Goal: Task Accomplishment & Management: Manage account settings

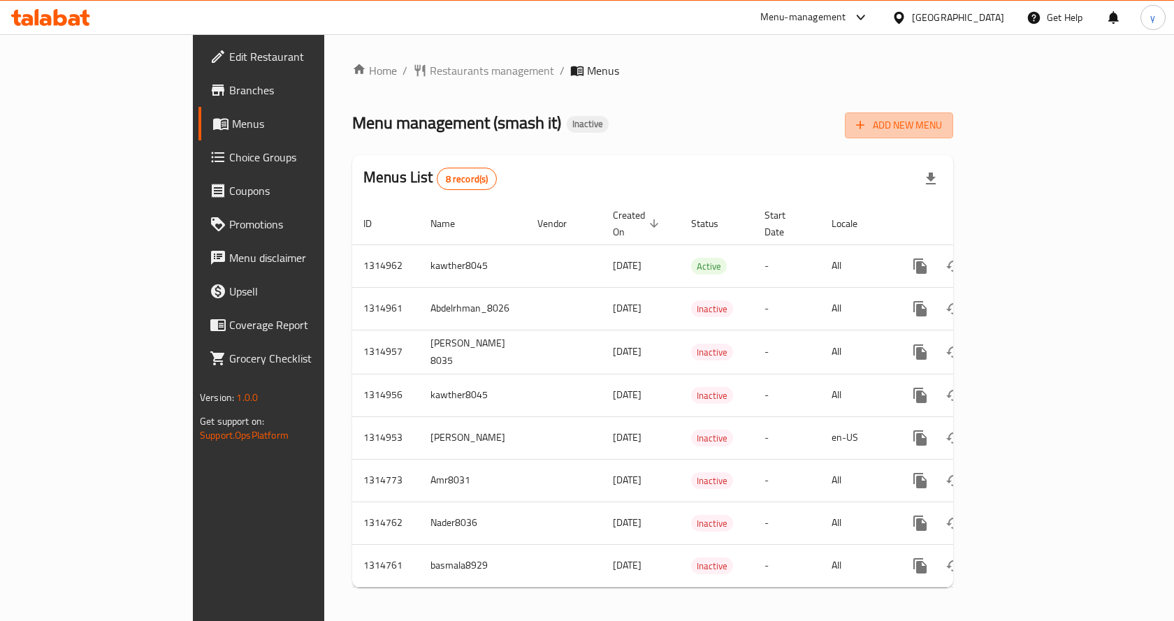
click at [942, 123] on span "Add New Menu" at bounding box center [899, 125] width 86 height 17
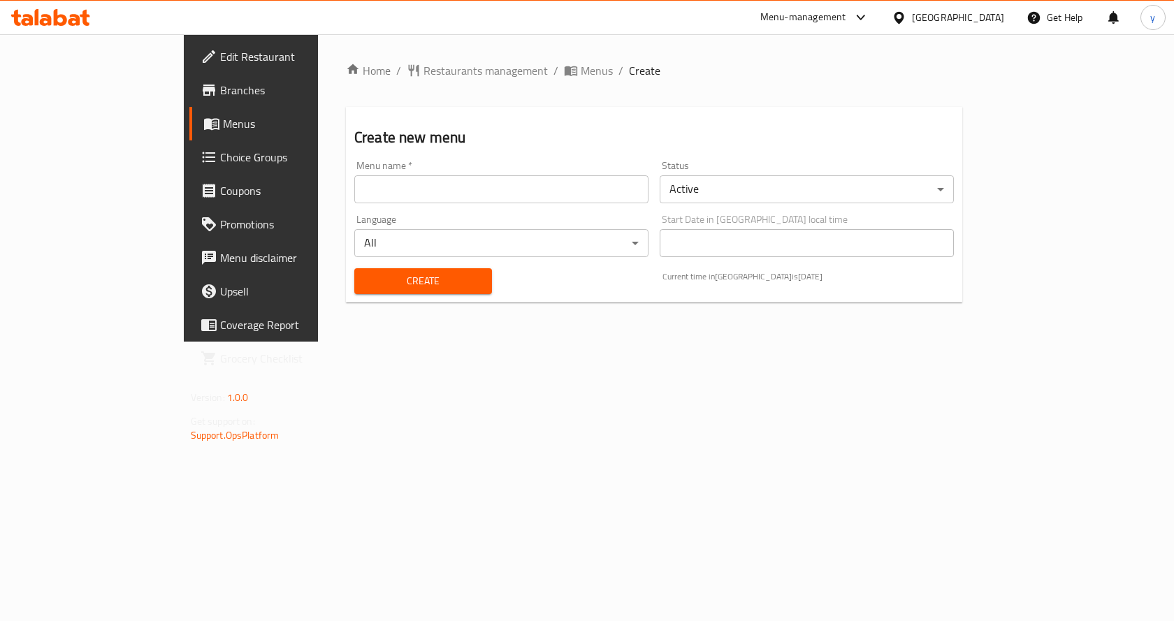
click at [354, 189] on input "text" at bounding box center [501, 189] width 294 height 28
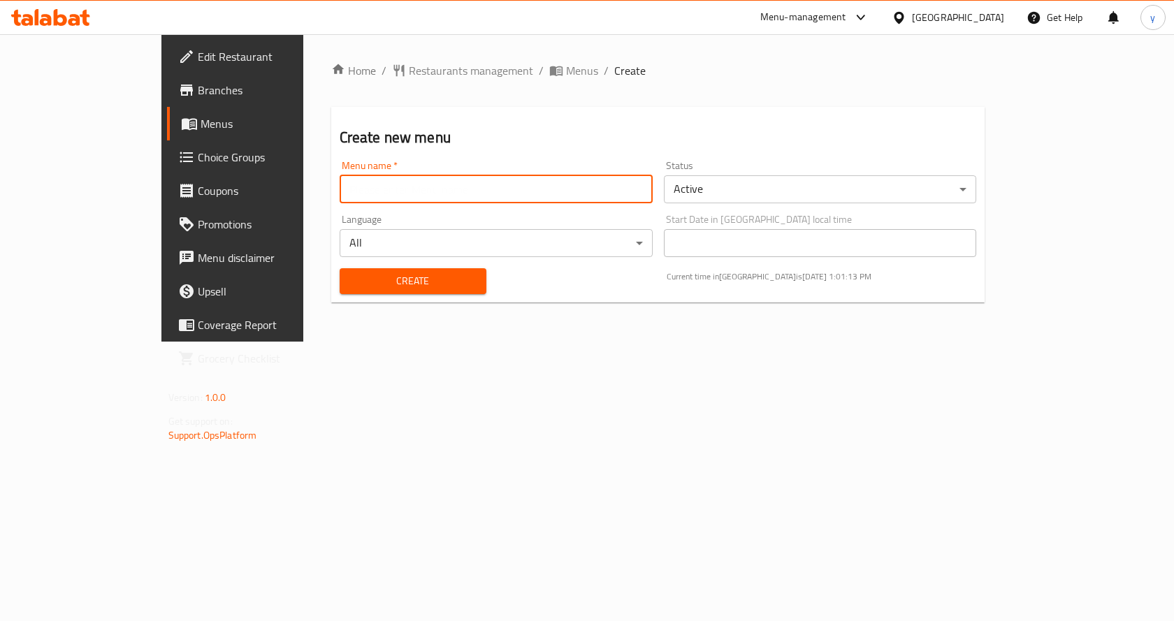
type input "Youssef.8043"
click at [389, 271] on button "Create" at bounding box center [413, 281] width 147 height 26
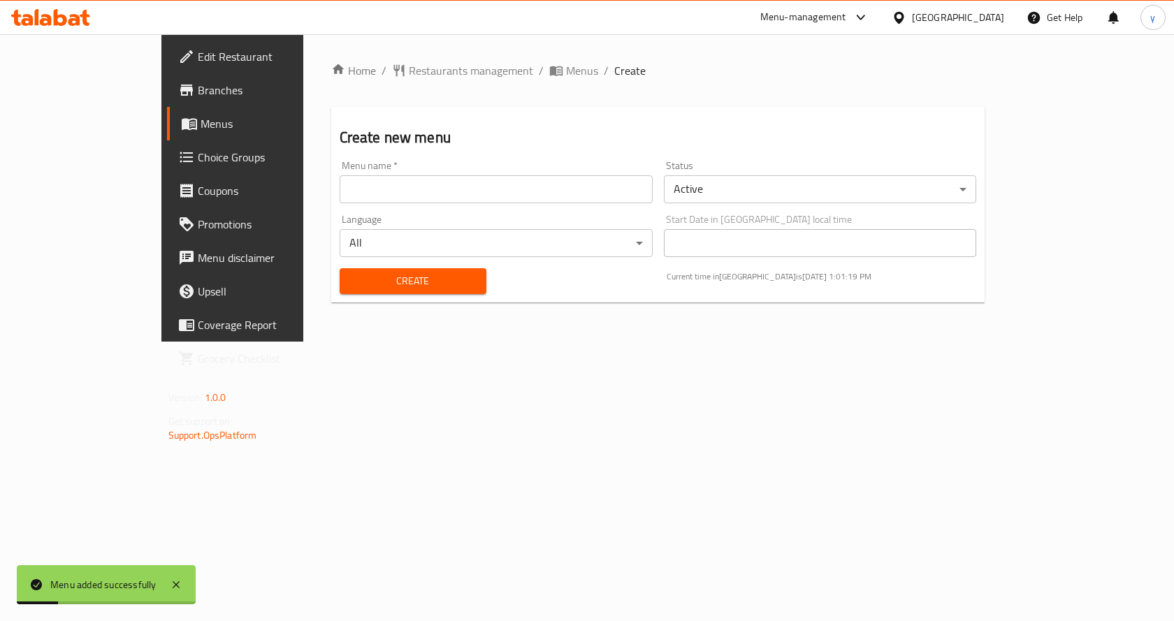
click at [201, 127] on span "Menus" at bounding box center [274, 123] width 146 height 17
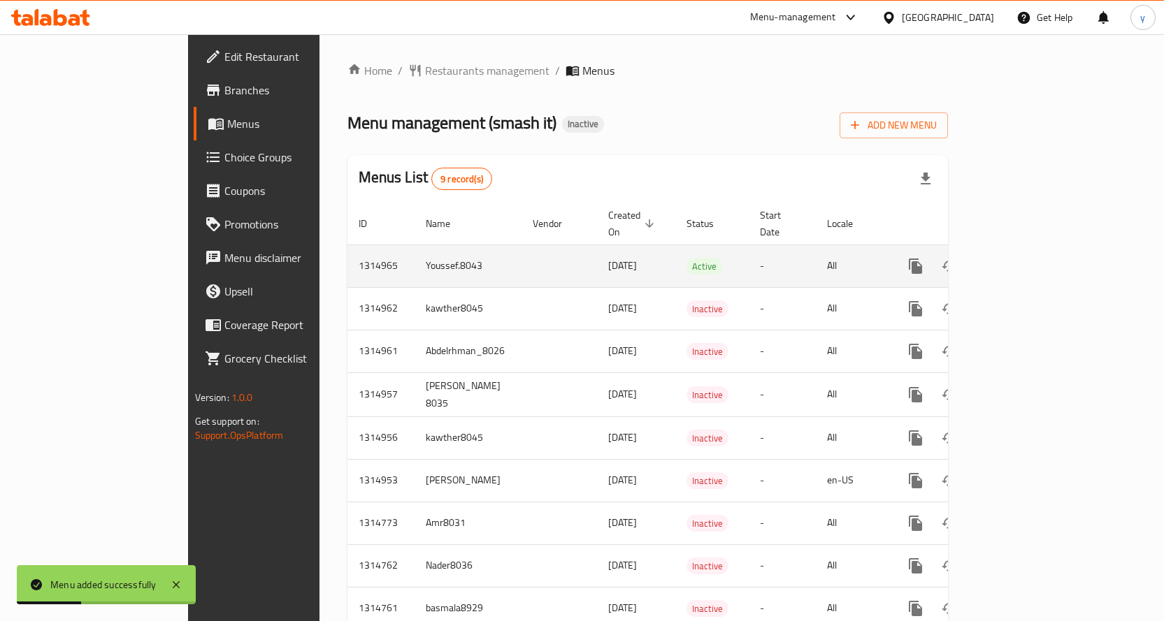
click at [415, 250] on td "Youssef.8043" at bounding box center [468, 266] width 107 height 43
click at [1033, 250] on link "enhanced table" at bounding box center [1017, 267] width 34 height 34
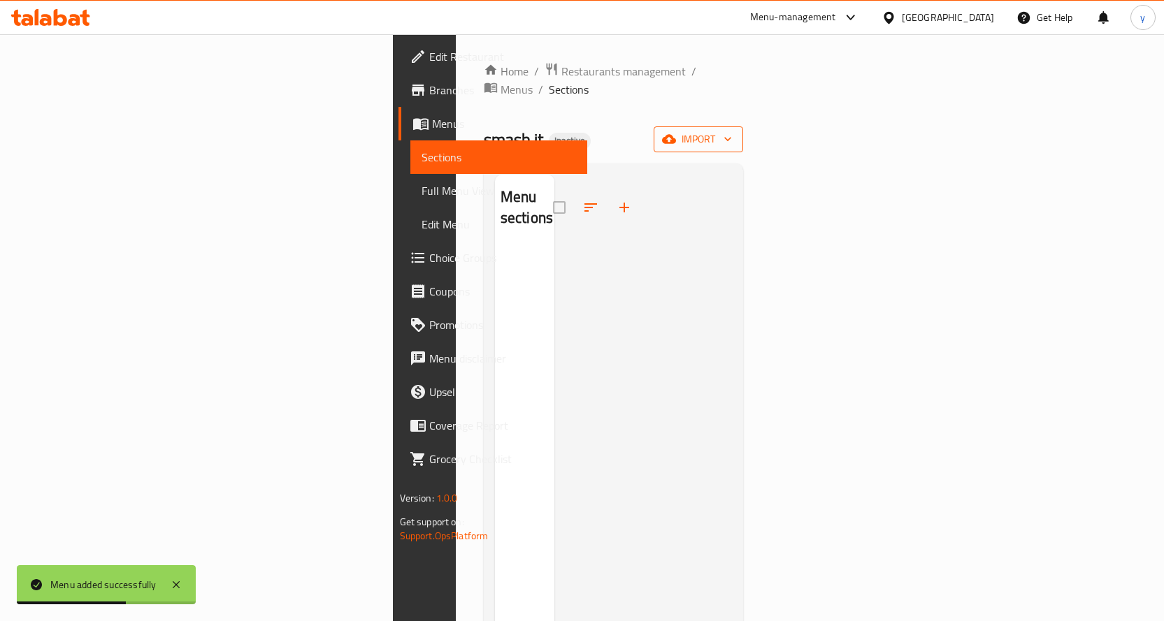
click at [732, 131] on span "import" at bounding box center [698, 139] width 67 height 17
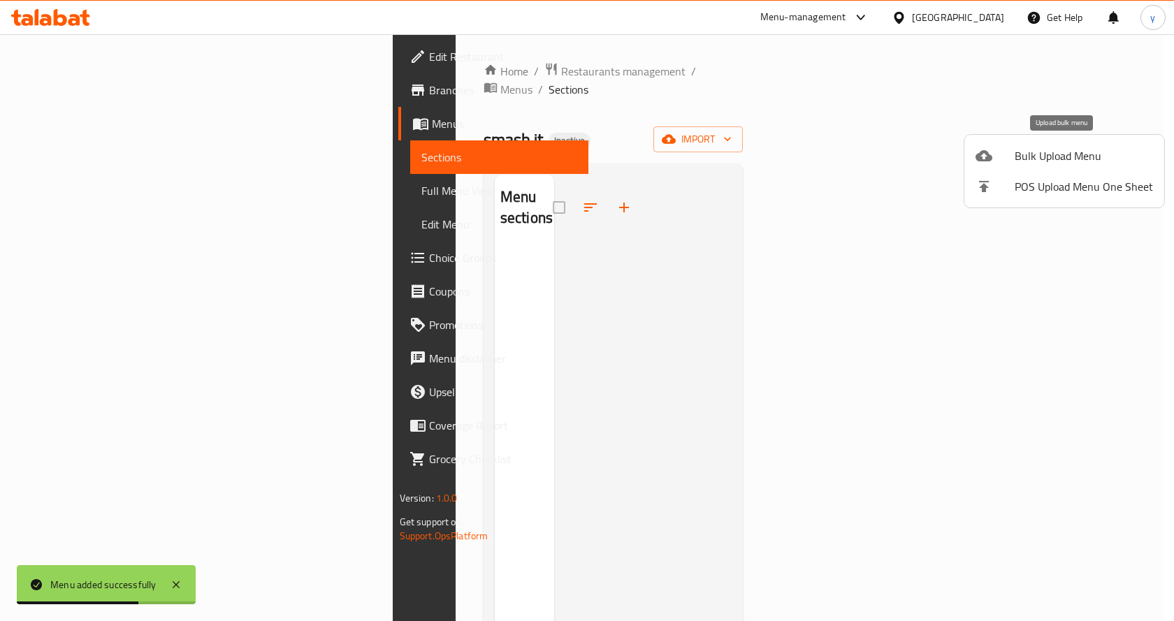
click at [1032, 166] on li "Bulk Upload Menu" at bounding box center [1065, 156] width 200 height 31
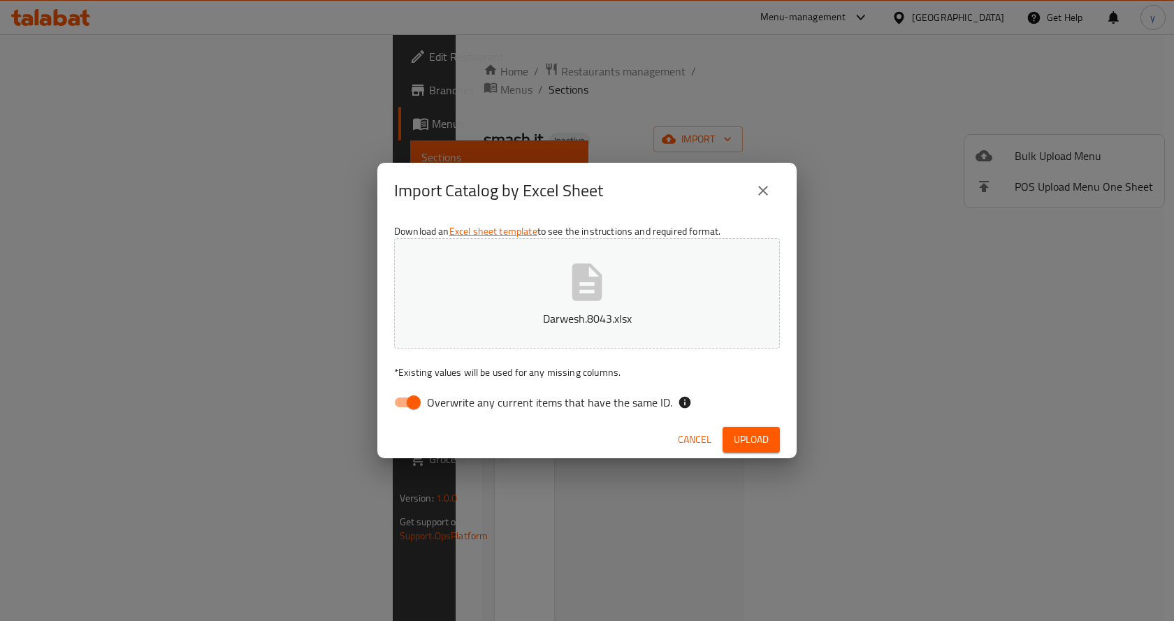
click at [396, 408] on input "Overwrite any current items that have the same ID." at bounding box center [414, 402] width 80 height 27
checkbox input "false"
click at [696, 441] on span "Cancel" at bounding box center [695, 439] width 34 height 17
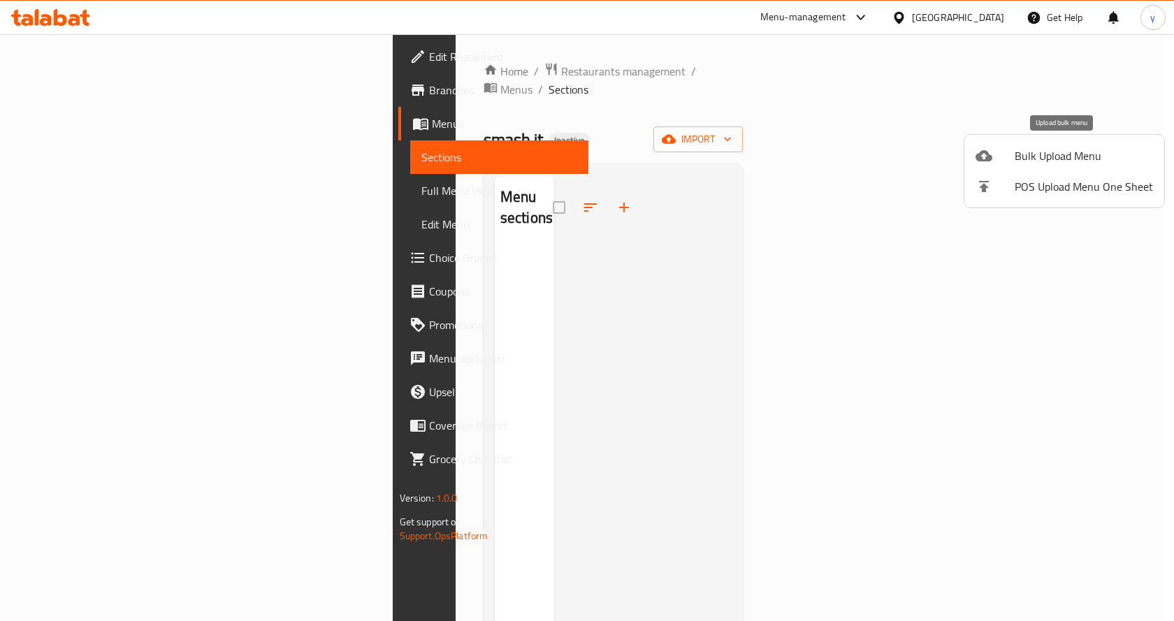
click at [996, 152] on div at bounding box center [995, 155] width 39 height 17
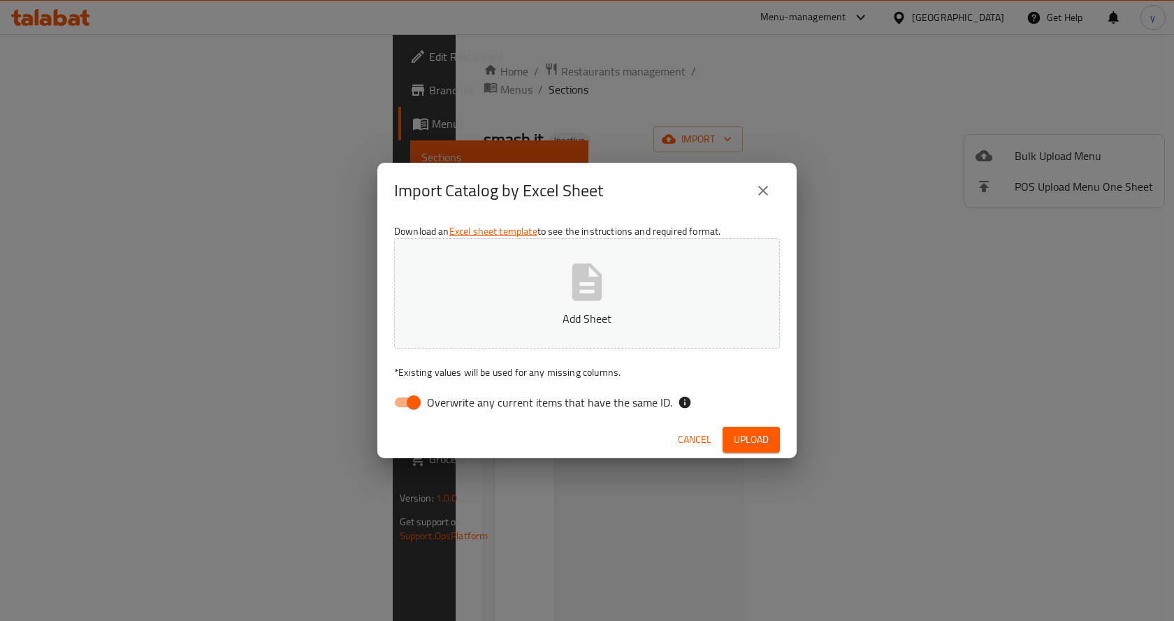
click at [410, 410] on input "Overwrite any current items that have the same ID." at bounding box center [414, 402] width 80 height 27
checkbox input "false"
click at [747, 447] on span "Upload" at bounding box center [751, 439] width 35 height 17
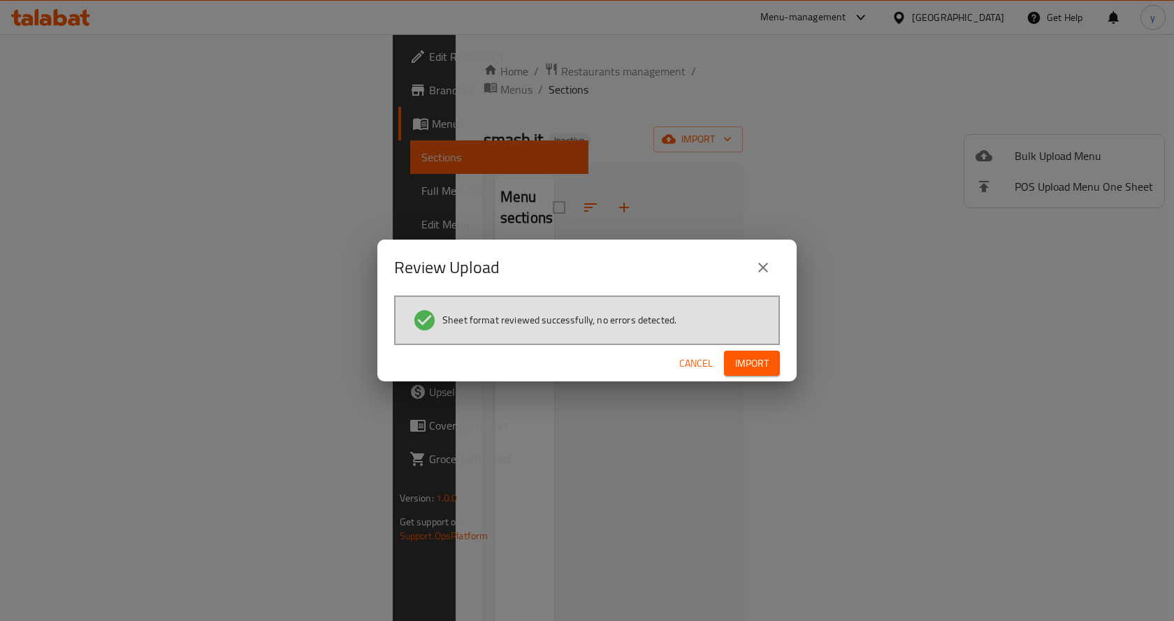
click at [754, 364] on span "Import" at bounding box center [752, 363] width 34 height 17
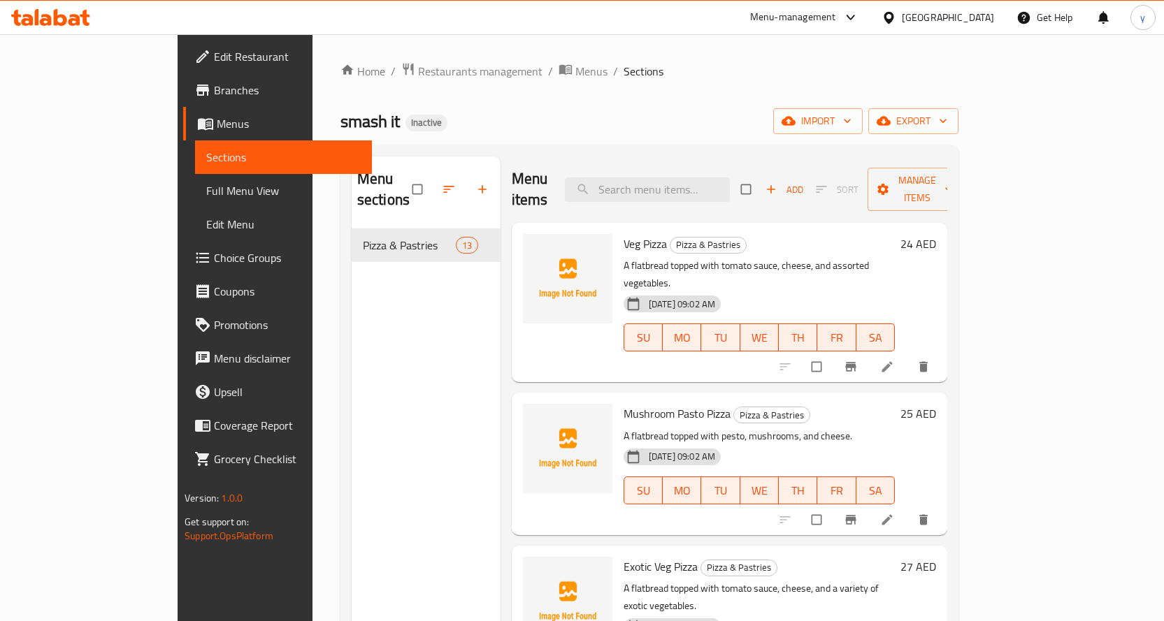
click at [206, 198] on span "Full Menu View" at bounding box center [283, 190] width 154 height 17
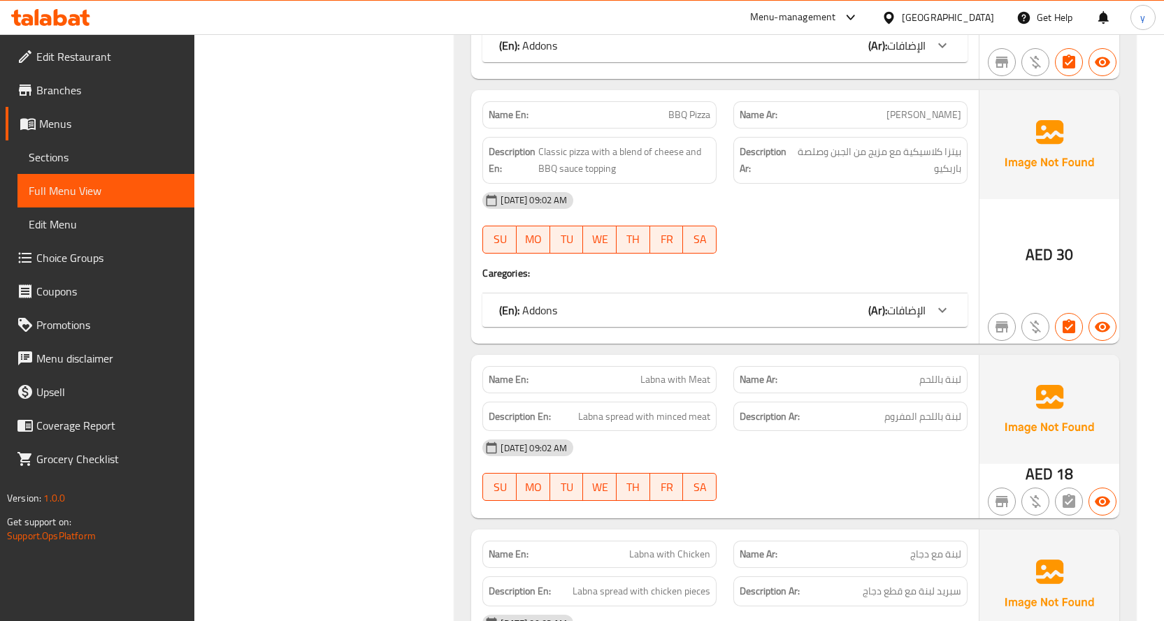
scroll to position [2094, 0]
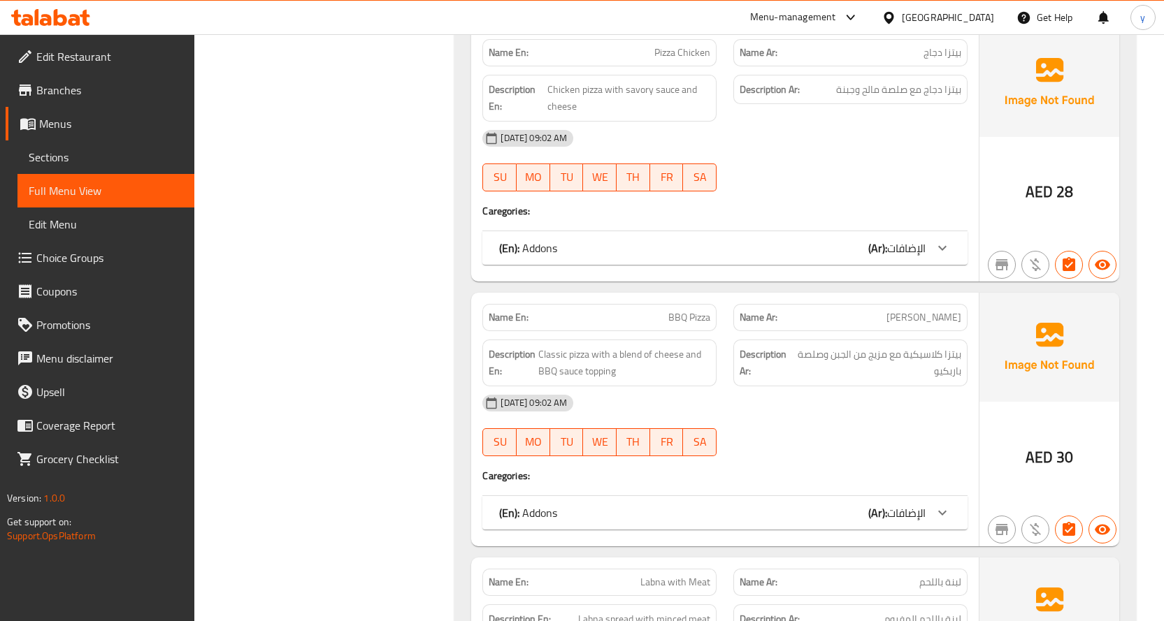
click at [104, 155] on span "Sections" at bounding box center [106, 157] width 154 height 17
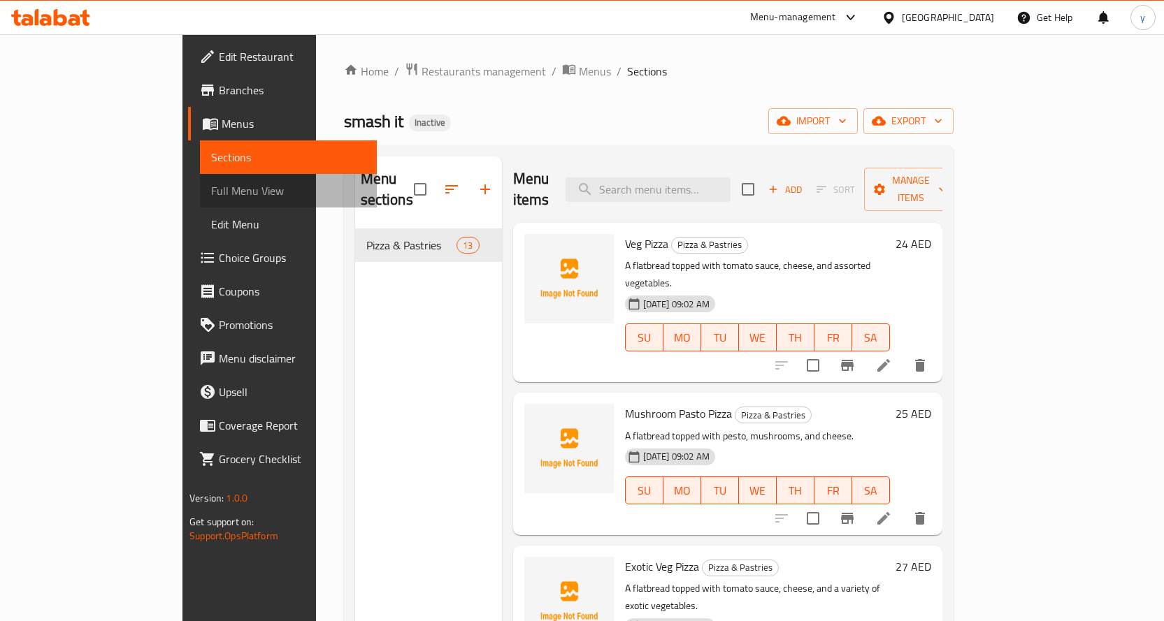
click at [211, 192] on span "Full Menu View" at bounding box center [288, 190] width 154 height 17
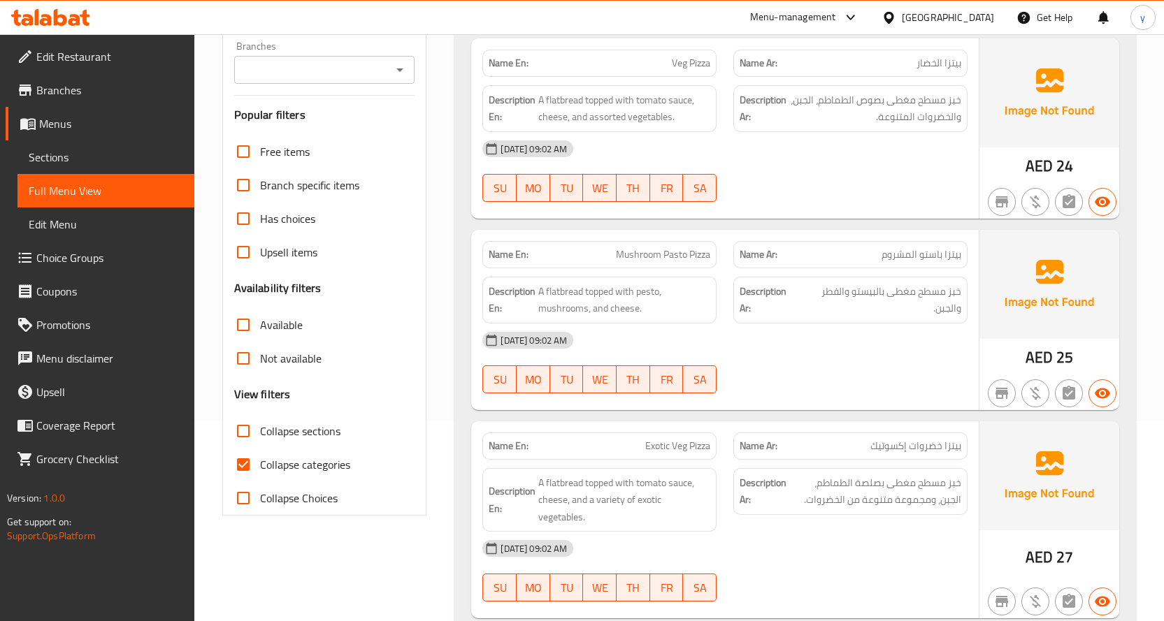
scroll to position [280, 0]
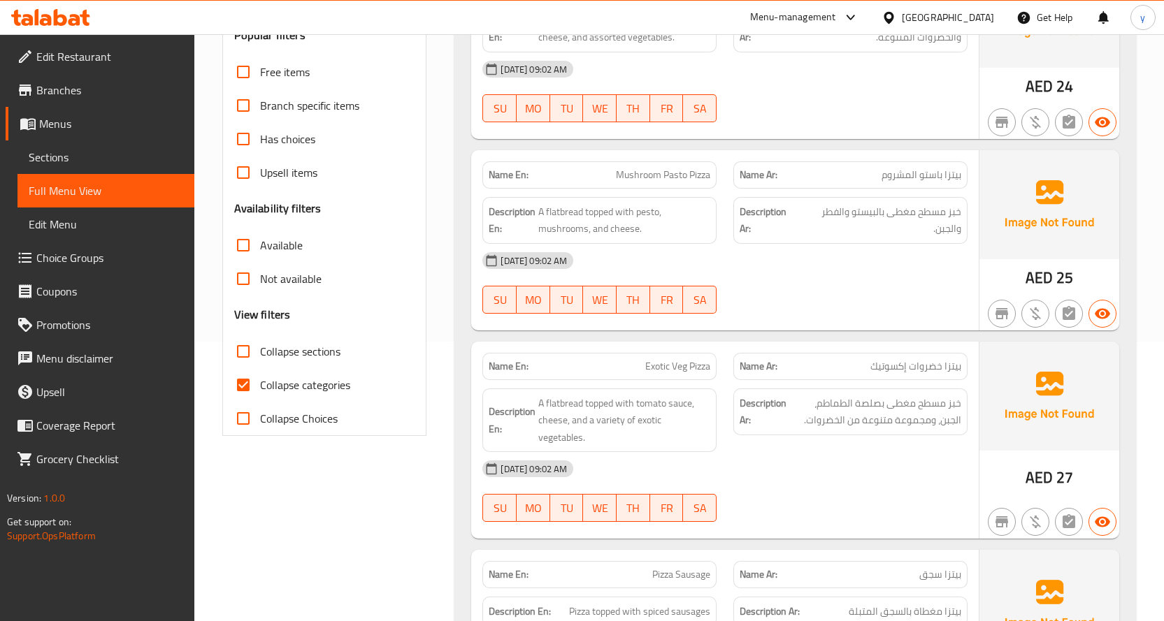
click at [242, 383] on input "Collapse categories" at bounding box center [243, 385] width 34 height 34
checkbox input "false"
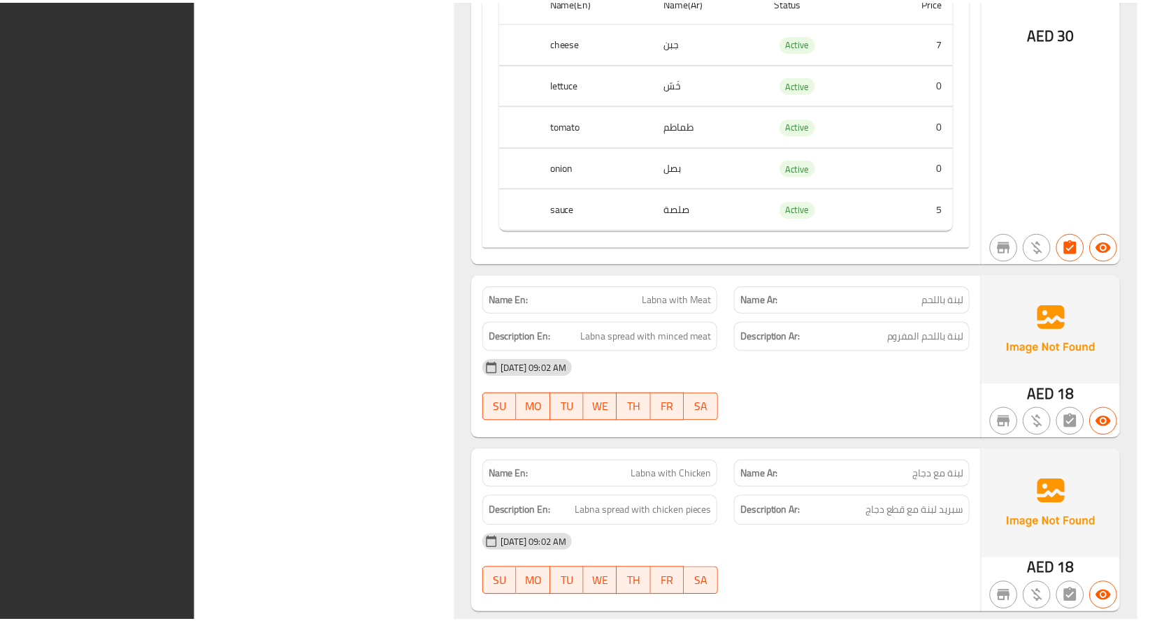
scroll to position [4552, 0]
